Goal: Use online tool/utility

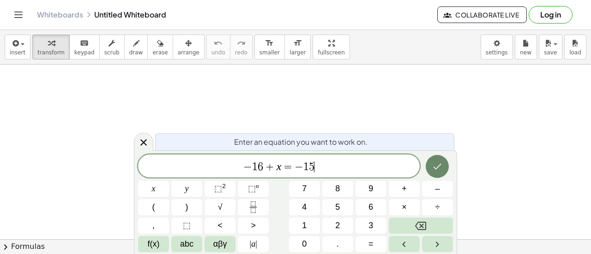
click at [432, 166] on icon "Done" at bounding box center [437, 166] width 11 height 11
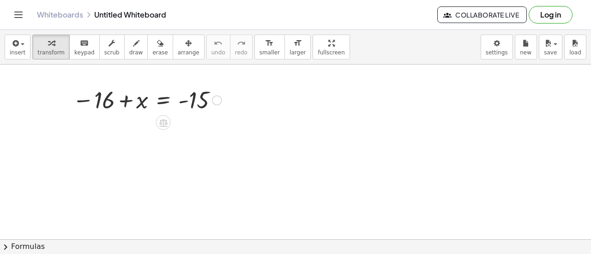
click at [160, 102] on div at bounding box center [147, 99] width 158 height 30
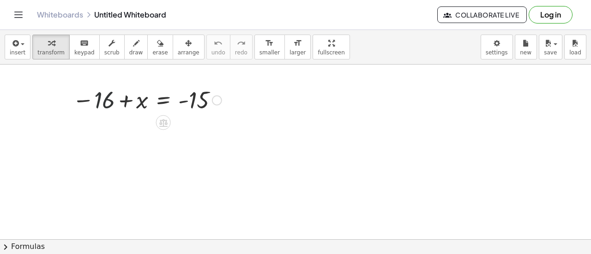
click at [94, 100] on div at bounding box center [147, 99] width 158 height 30
click at [110, 102] on div at bounding box center [147, 99] width 158 height 30
click at [185, 100] on div at bounding box center [147, 99] width 158 height 30
click at [218, 98] on div at bounding box center [217, 100] width 10 height 10
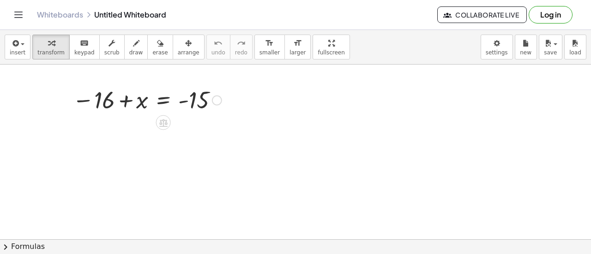
click at [200, 96] on div at bounding box center [147, 99] width 158 height 30
click at [139, 106] on div at bounding box center [147, 99] width 158 height 30
click at [126, 101] on div at bounding box center [147, 99] width 158 height 30
click at [87, 102] on div at bounding box center [147, 99] width 158 height 30
click at [107, 100] on div at bounding box center [147, 99] width 158 height 30
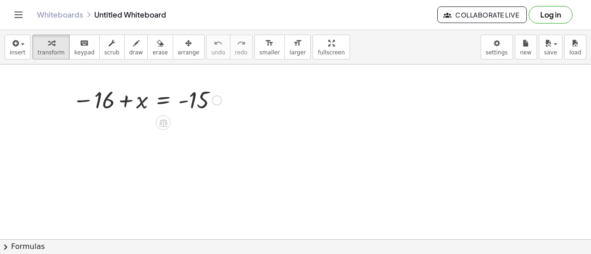
click at [186, 102] on div at bounding box center [147, 99] width 158 height 30
click at [156, 100] on div at bounding box center [147, 99] width 158 height 30
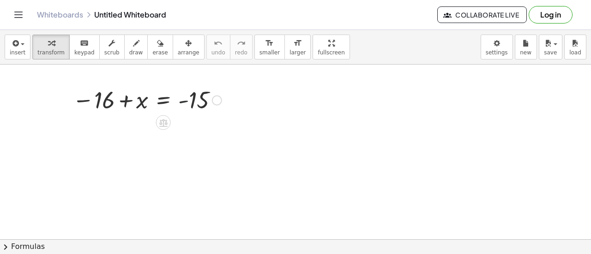
click at [186, 105] on div at bounding box center [147, 99] width 158 height 30
click at [184, 102] on div at bounding box center [147, 99] width 158 height 30
click at [163, 121] on icon at bounding box center [163, 123] width 8 height 8
click at [138, 124] on div "−" at bounding box center [145, 122] width 15 height 15
click at [126, 98] on div at bounding box center [147, 99] width 158 height 30
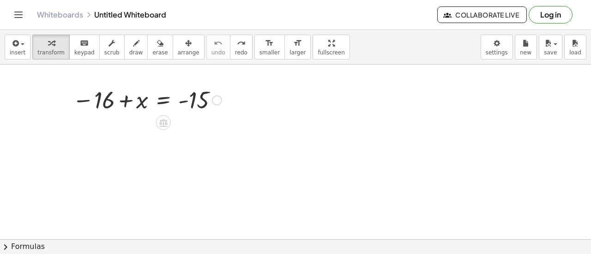
click at [86, 100] on div at bounding box center [147, 99] width 158 height 30
click at [139, 103] on div at bounding box center [147, 99] width 158 height 30
click at [160, 97] on div at bounding box center [147, 99] width 158 height 30
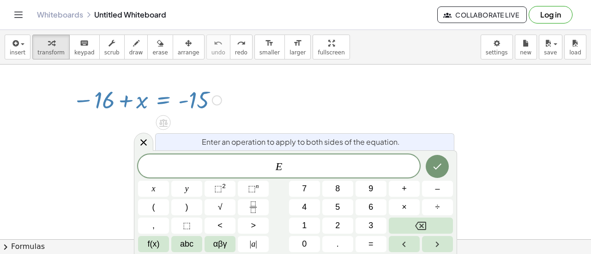
click at [185, 100] on div at bounding box center [147, 99] width 158 height 30
click at [143, 142] on icon at bounding box center [143, 142] width 6 height 6
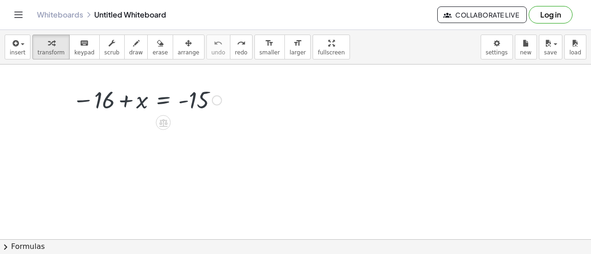
click at [195, 103] on div at bounding box center [147, 99] width 158 height 30
click at [203, 97] on div at bounding box center [147, 99] width 158 height 30
click at [184, 98] on div at bounding box center [147, 99] width 158 height 30
click at [212, 96] on div at bounding box center [147, 99] width 158 height 30
